Goal: Transaction & Acquisition: Purchase product/service

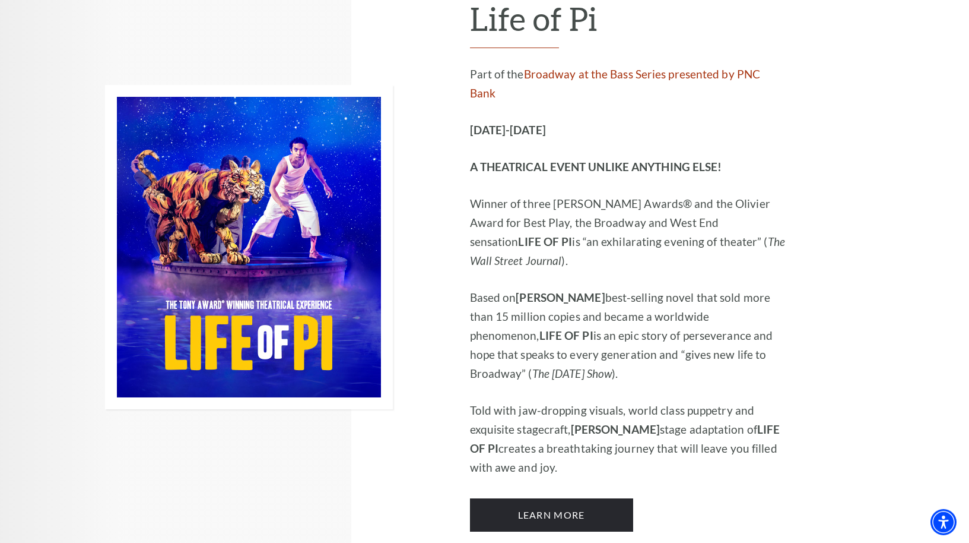
scroll to position [798, 0]
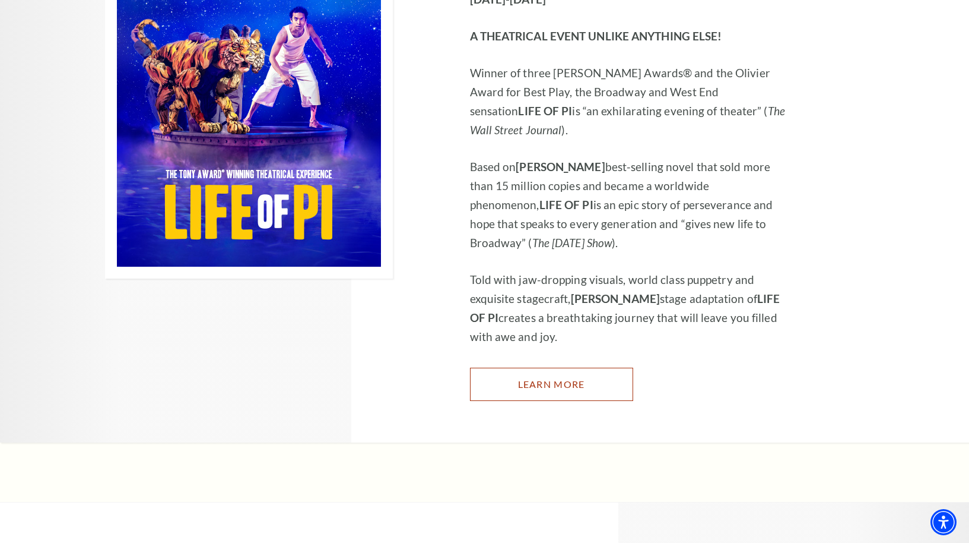
click at [551, 367] on link "Learn More" at bounding box center [551, 383] width 163 height 33
click at [555, 367] on link "Learn More" at bounding box center [551, 383] width 163 height 33
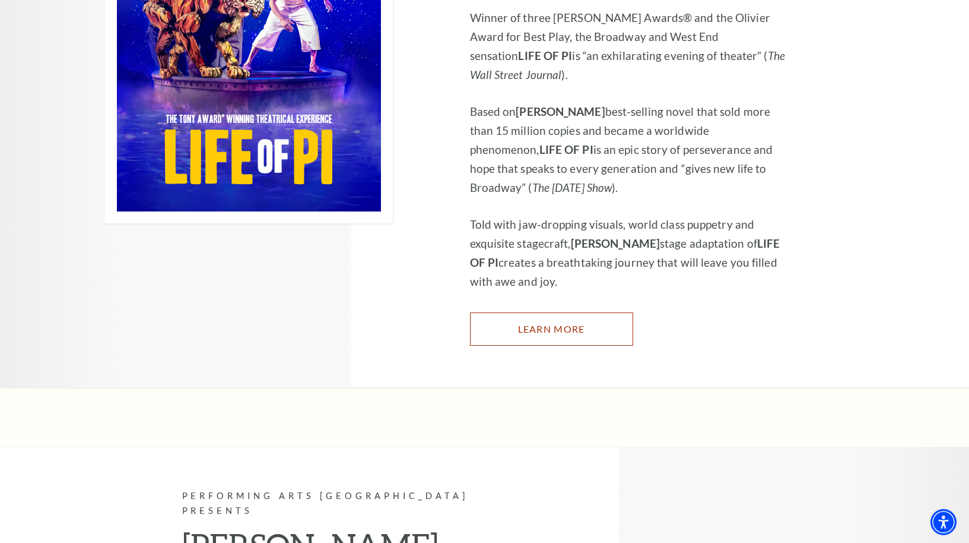
scroll to position [855, 0]
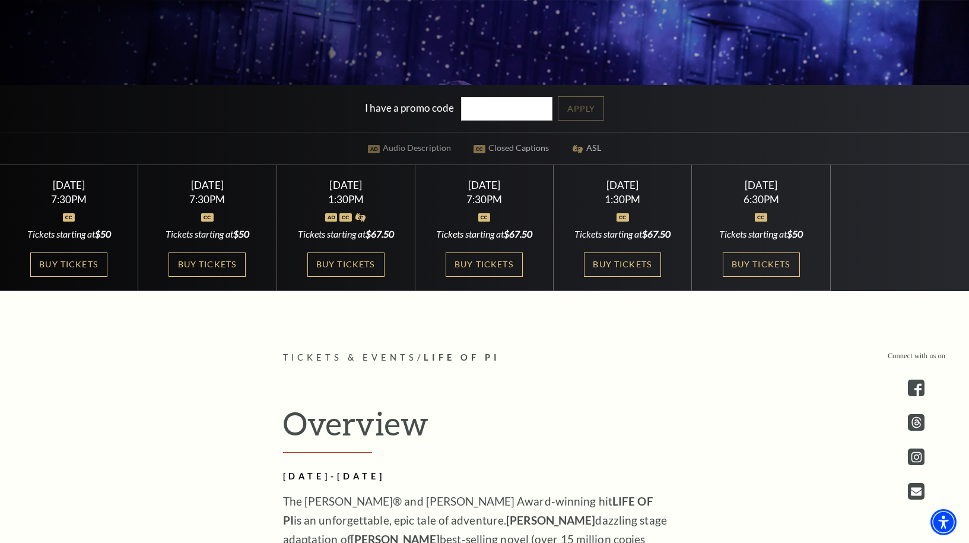
scroll to position [427, 0]
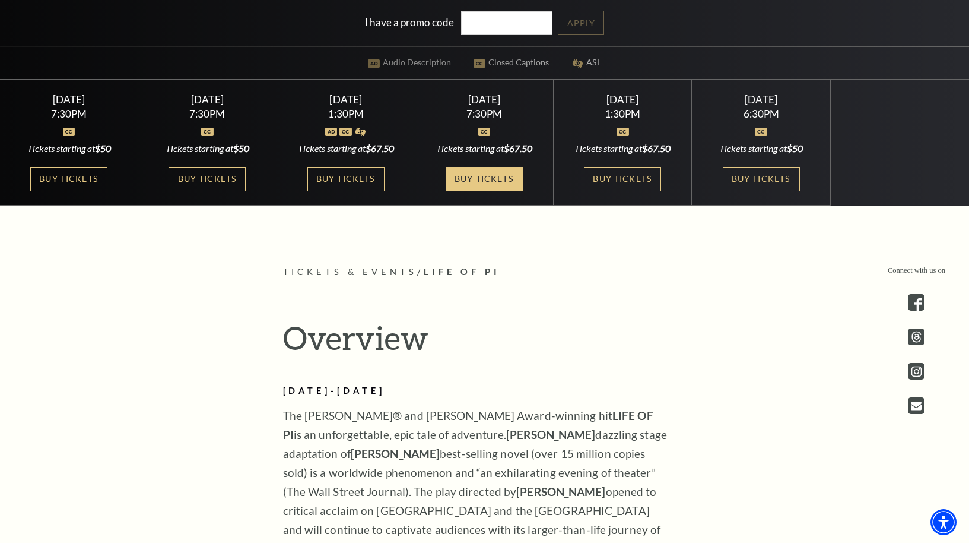
click at [488, 186] on link "Buy Tickets" at bounding box center [484, 179] width 77 height 24
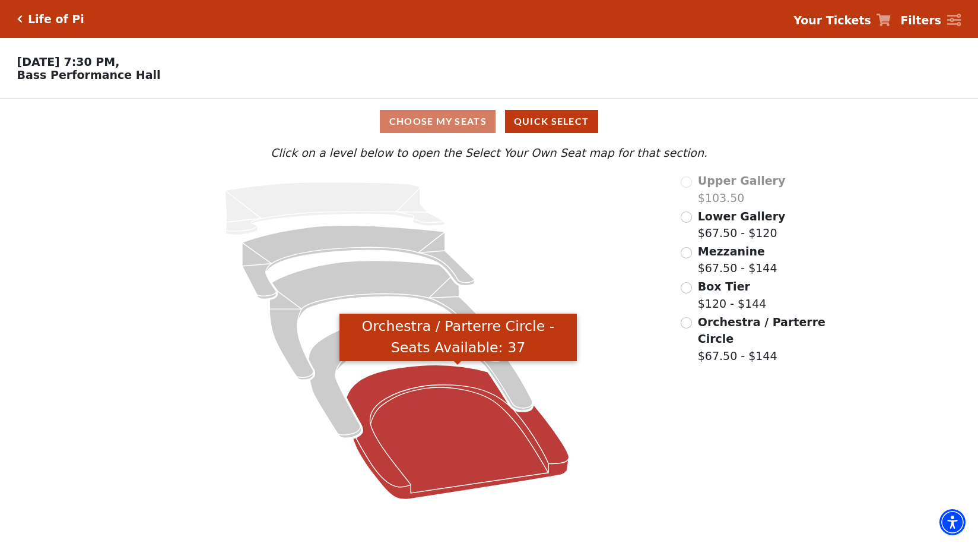
click at [466, 452] on icon "Orchestra / Parterre Circle - Seats Available: 37" at bounding box center [458, 432] width 223 height 134
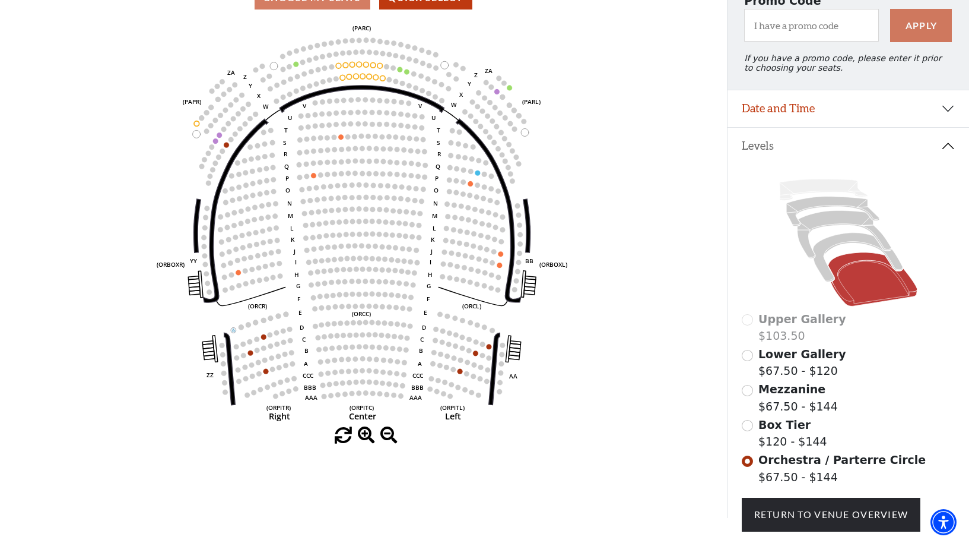
scroll to position [112, 0]
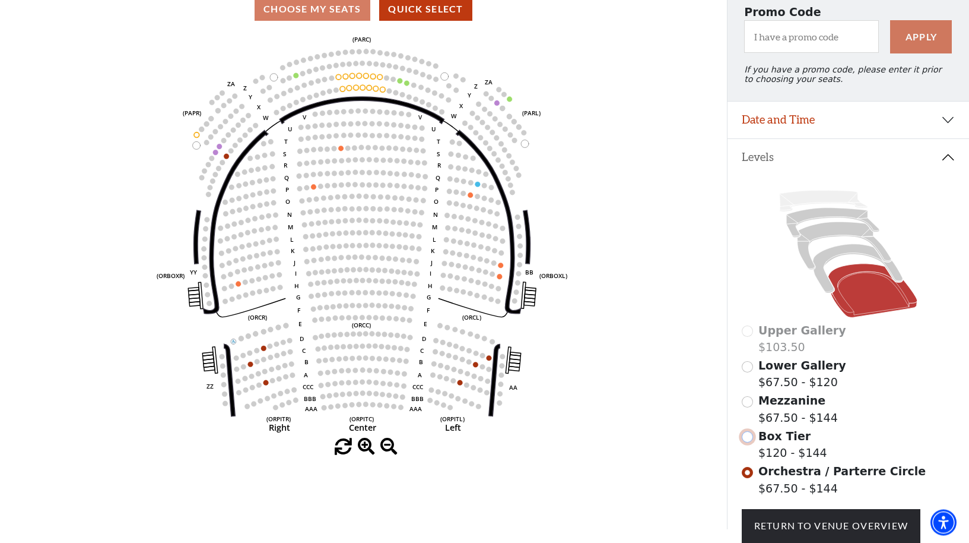
click at [750, 442] on input "Box Tier$120 - $144\a" at bounding box center [747, 436] width 11 height 11
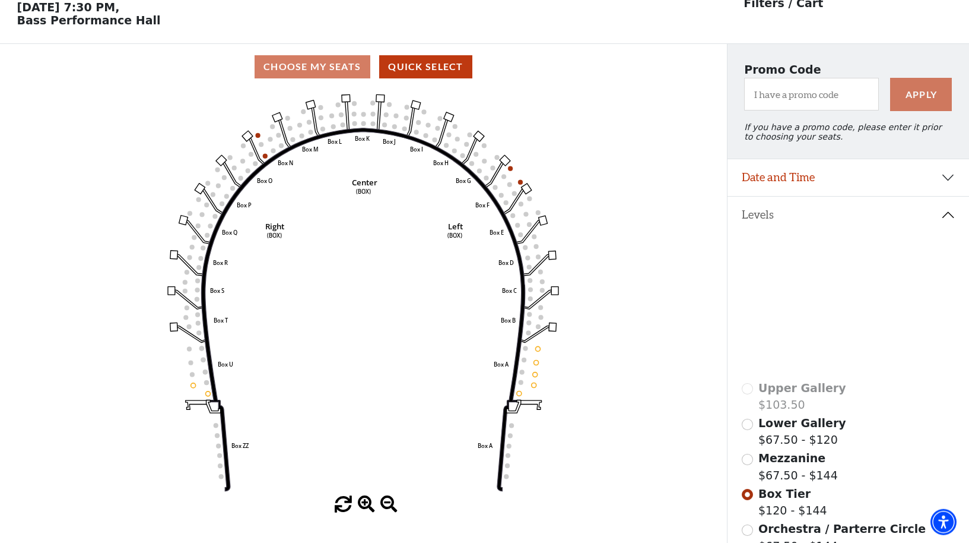
scroll to position [55, 0]
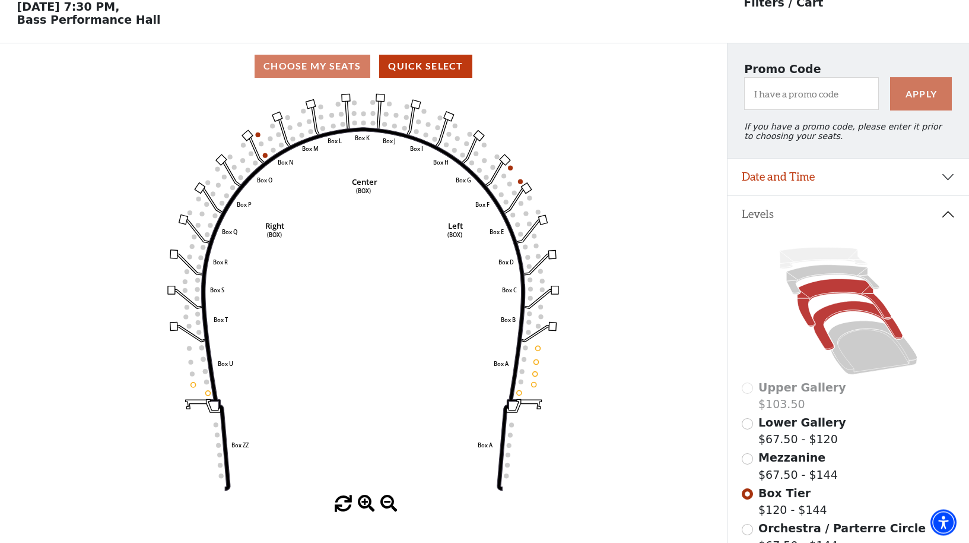
click at [810, 324] on icon at bounding box center [844, 302] width 94 height 47
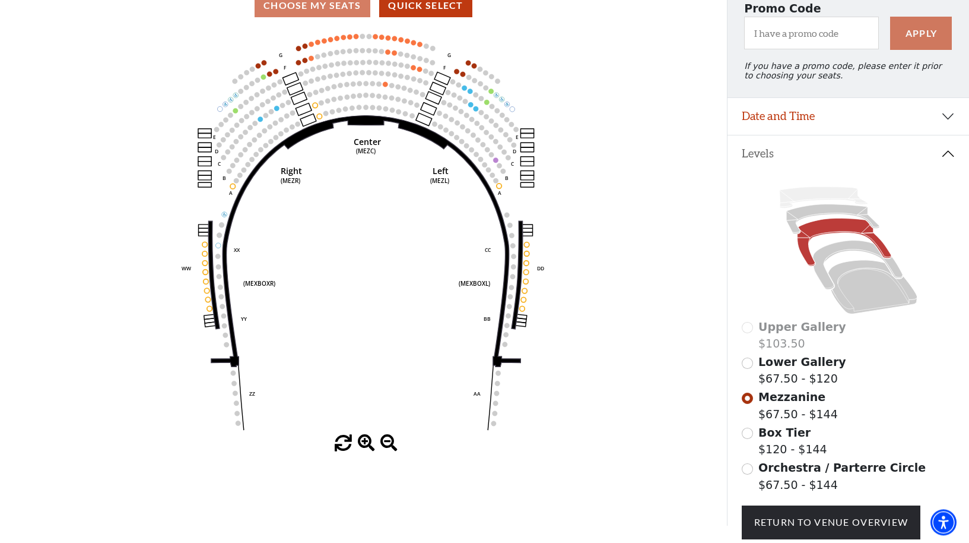
scroll to position [0, 0]
